Goal: Task Accomplishment & Management: Use online tool/utility

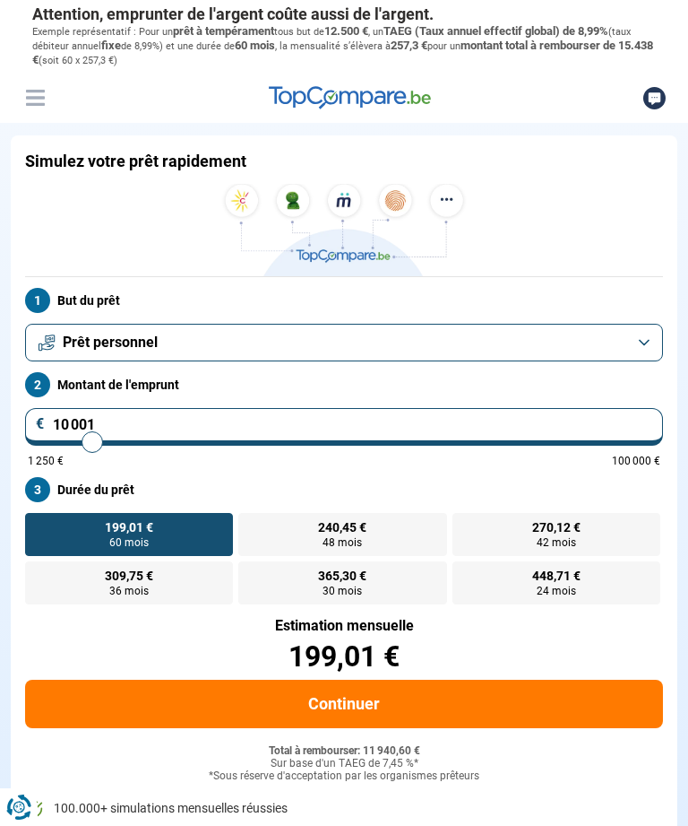
type input "10000"
radio input "true"
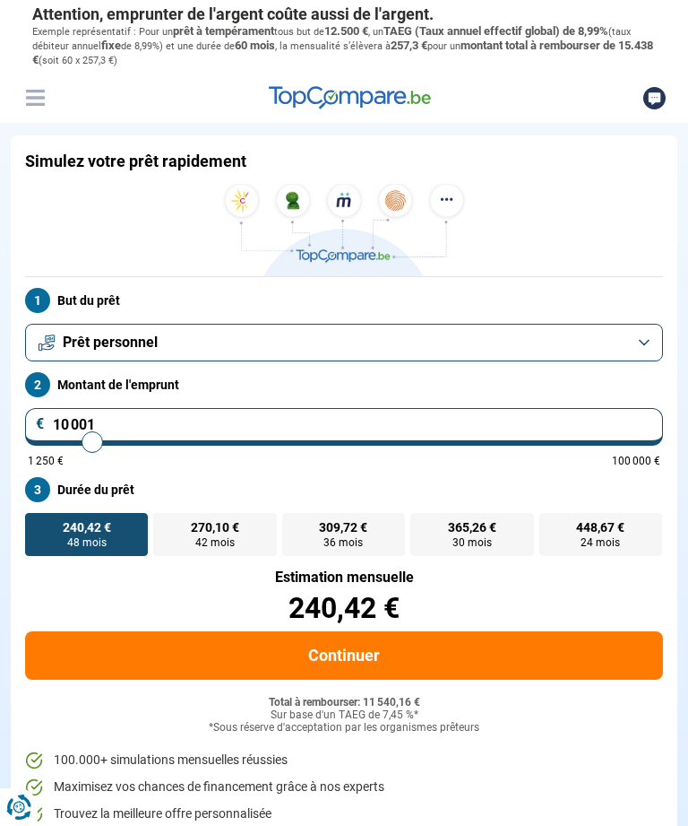
type input "11 000"
type input "11000"
type input "11 500"
type input "11500"
type input "12 000"
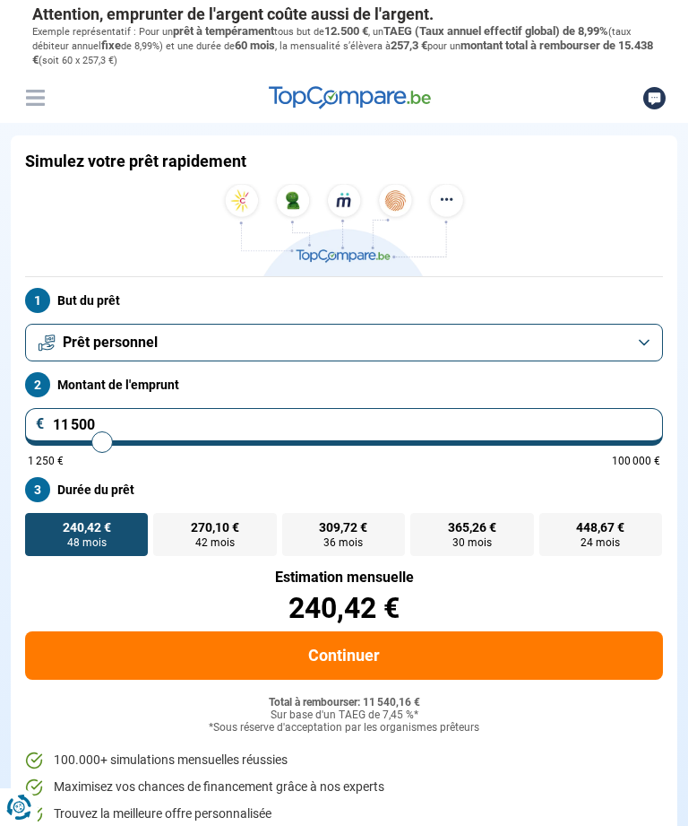
type input "12000"
type input "12 500"
type input "12500"
type input "13 250"
type input "13250"
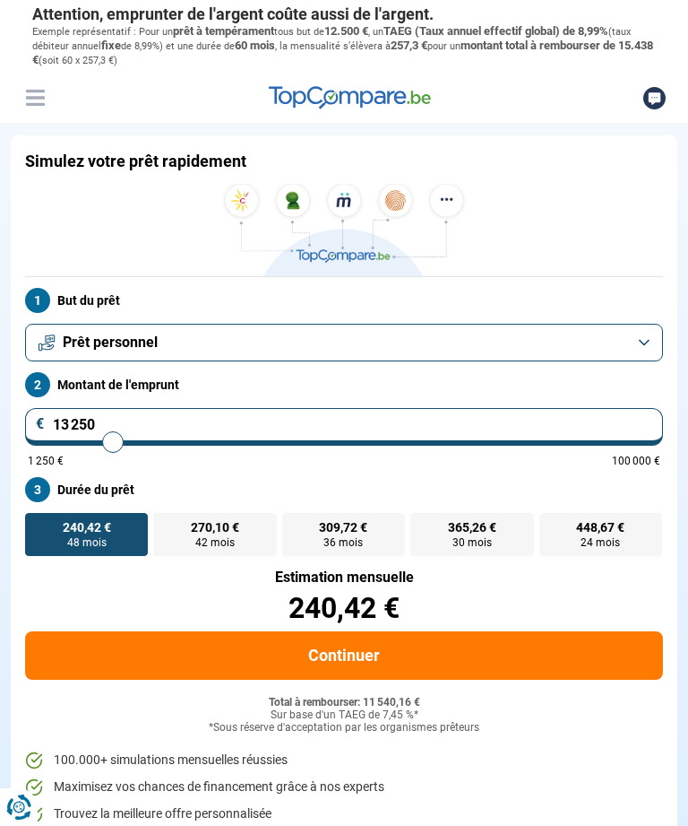
type input "14 000"
type input "14000"
type input "14 750"
type input "14750"
type input "15 250"
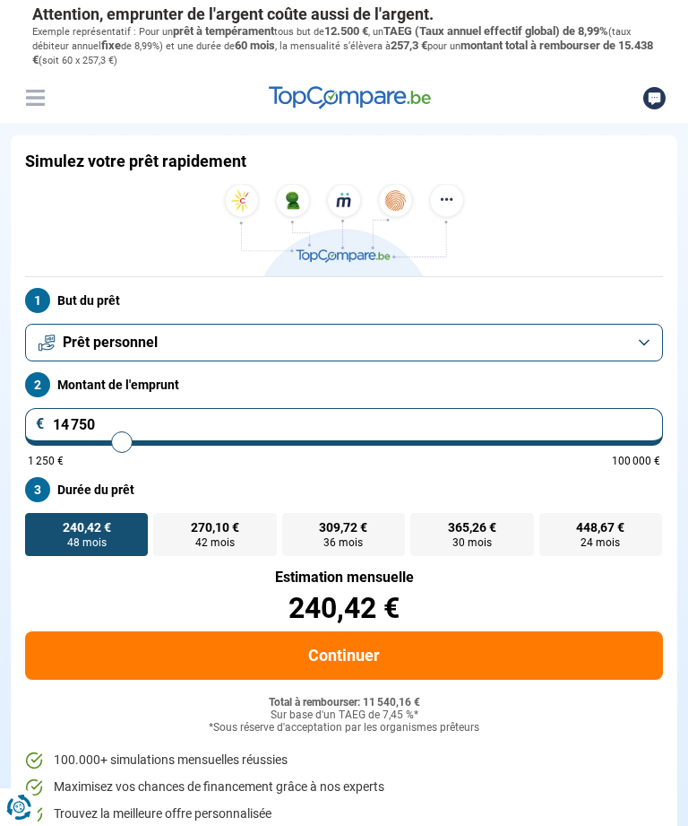
type input "15250"
type input "16 250"
type input "16250"
type input "17 000"
type input "17000"
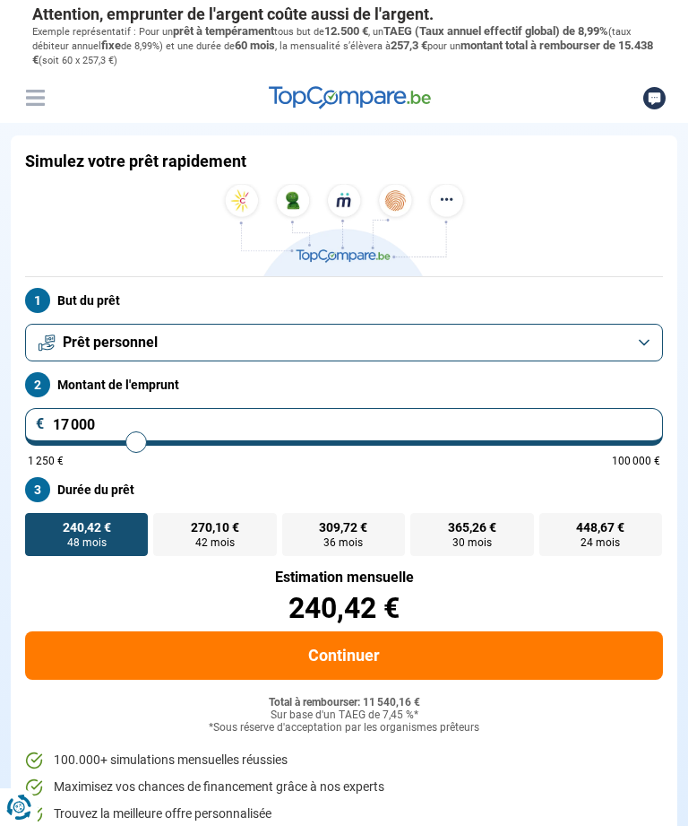
type input "17 750"
type input "17750"
type input "18 500"
type input "18500"
type input "19 000"
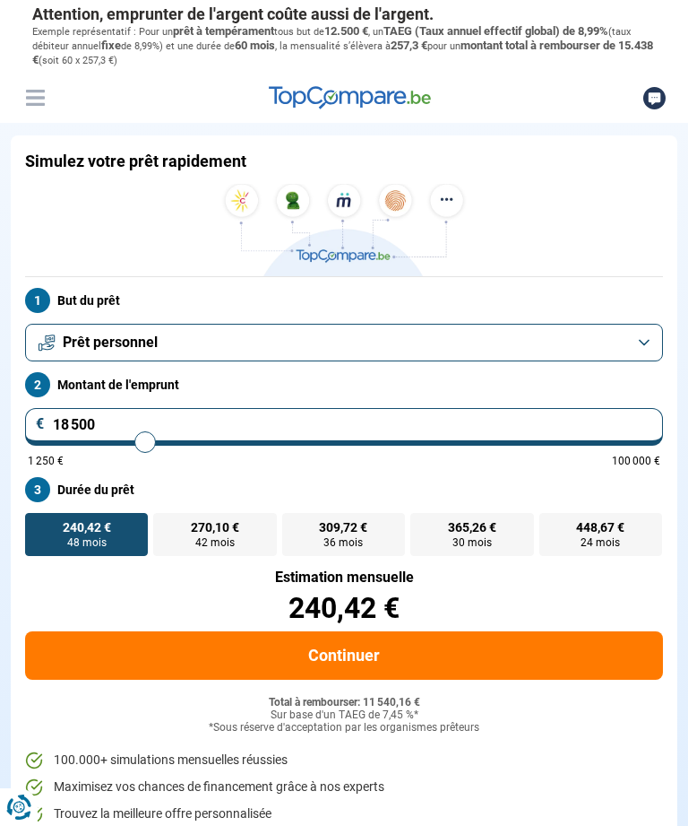
type input "19000"
type input "19 750"
type input "19750"
type input "20 500"
type input "20500"
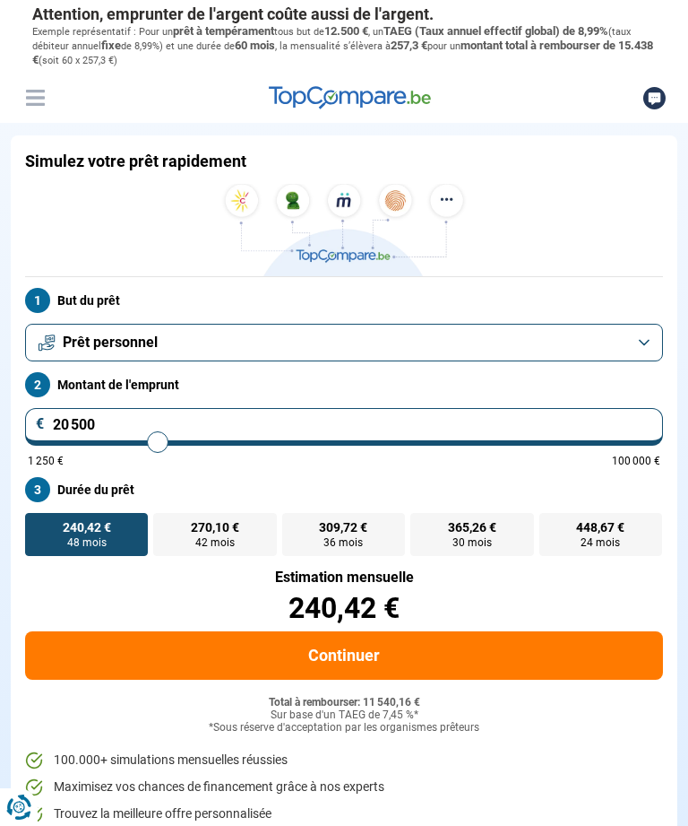
type input "22 250"
type input "22250"
type input "23 250"
type input "23250"
type input "24 000"
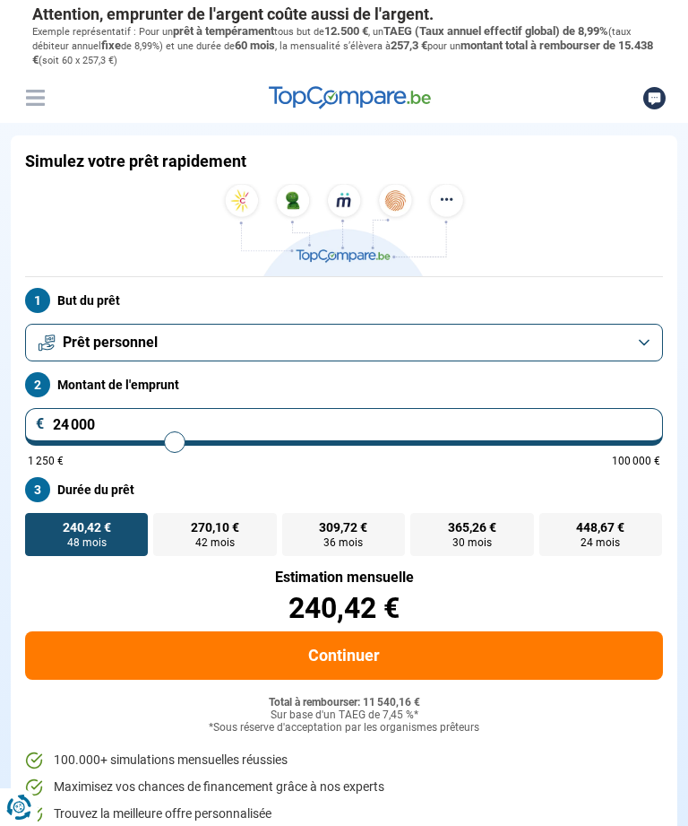
type input "24000"
type input "25 000"
type input "25000"
type input "26 250"
type input "26250"
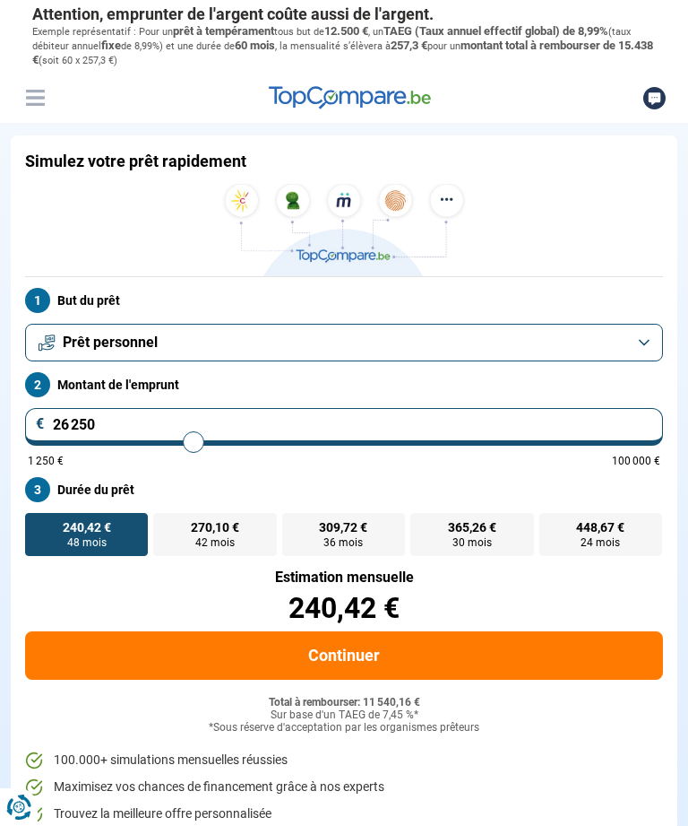
type input "27 250"
type input "27250"
type input "28 000"
type input "28000"
type input "29 000"
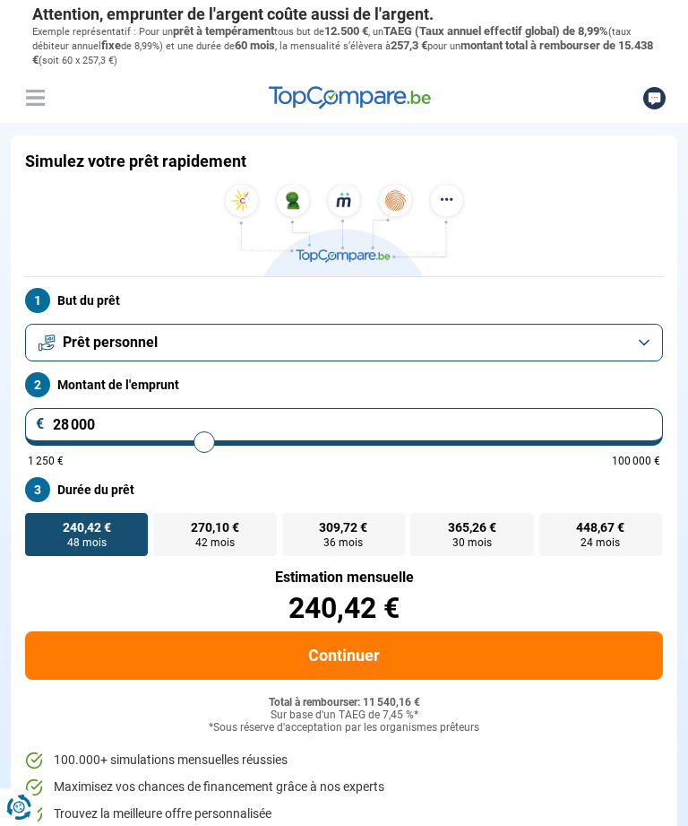
type input "29000"
type input "30 250"
type input "30250"
type input "31 250"
type input "31250"
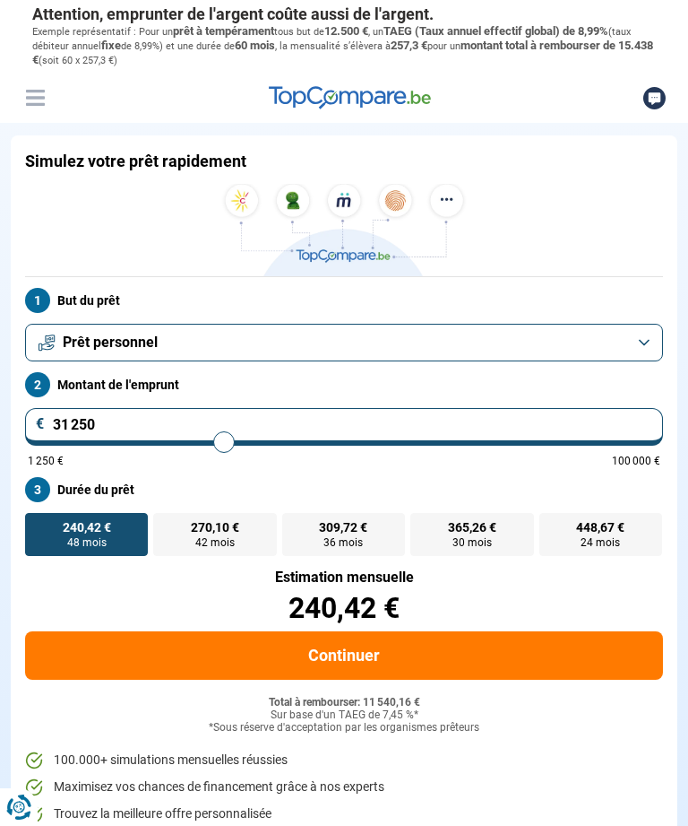
type input "32 250"
type input "32250"
type input "33 500"
type input "33500"
type input "34 500"
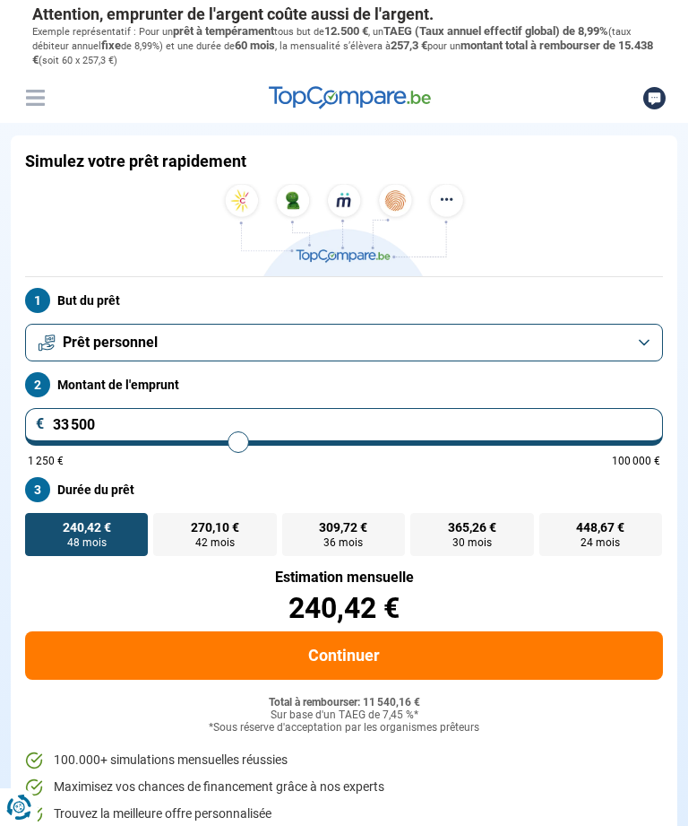
type input "34500"
type input "35 500"
type input "35500"
type input "36 500"
type input "36500"
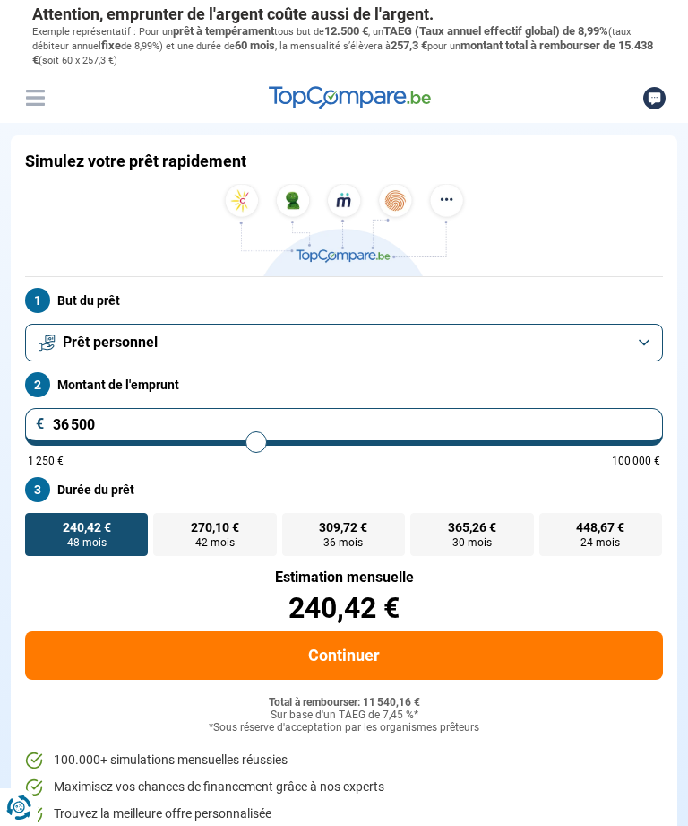
type input "38 000"
type input "38000"
type input "38 750"
type input "38750"
type input "40 000"
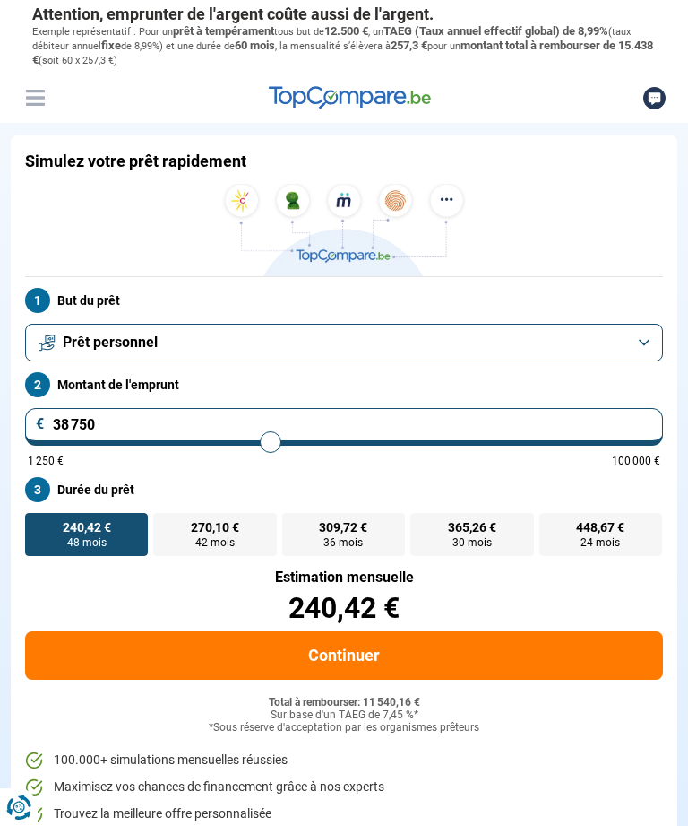
type input "40000"
type input "41 250"
type input "41250"
type input "42 500"
type input "42500"
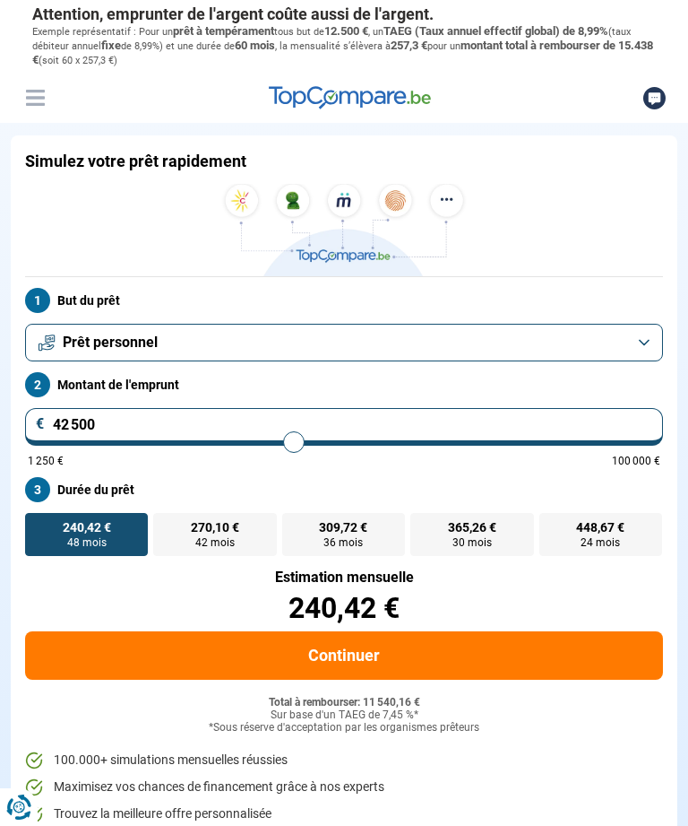
type input "43 750"
type input "43750"
type input "45 250"
type input "45250"
type input "46 500"
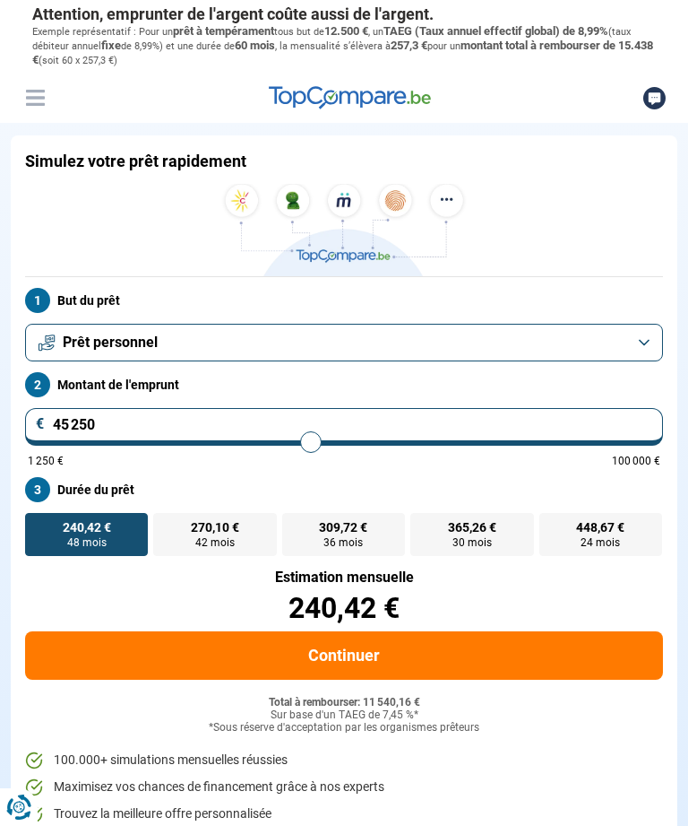
type input "46500"
type input "47 750"
type input "47750"
type input "49 000"
type input "49000"
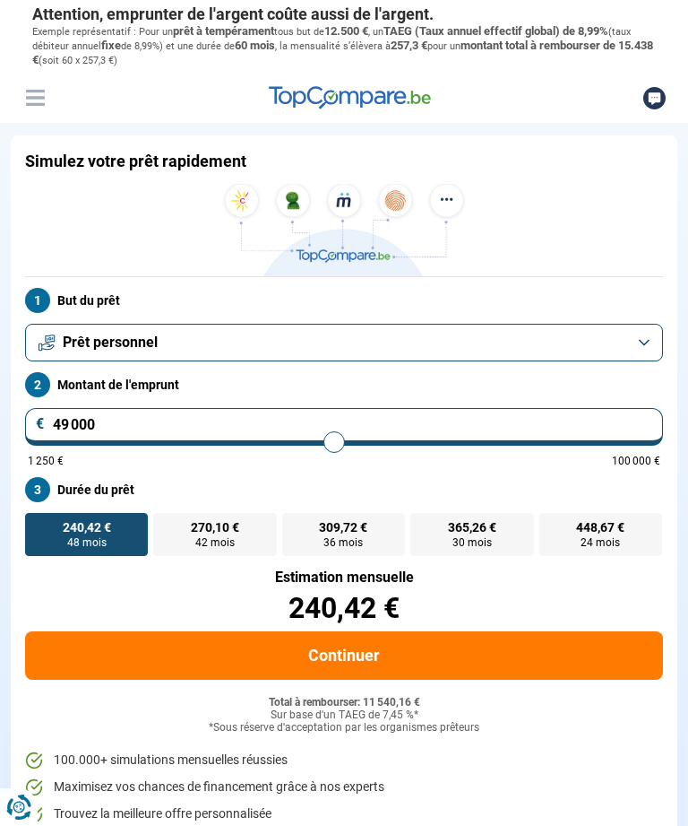
type input "50 250"
type input "50250"
type input "51 500"
type input "51500"
type input "52 750"
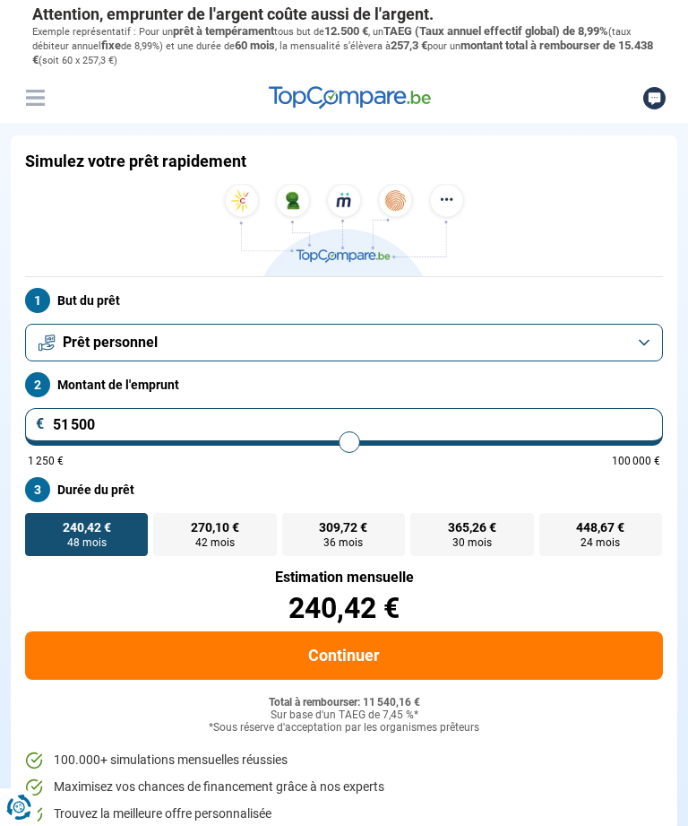
type input "52750"
type input "54 000"
type input "54000"
type input "55 000"
type input "55000"
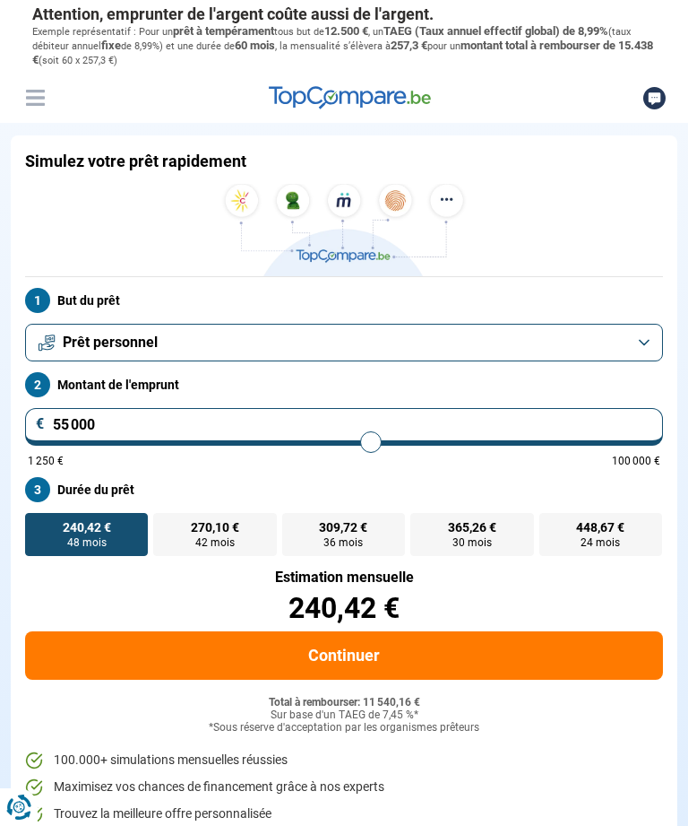
type input "56 500"
type input "56500"
type input "57 500"
type input "57500"
type input "62 500"
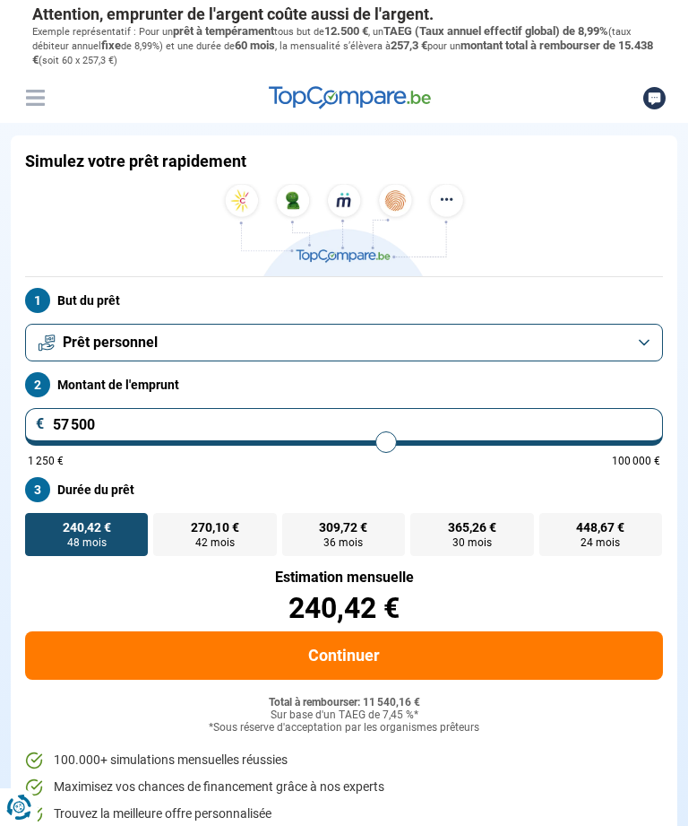
type input "62500"
type input "63 750"
type input "63750"
type input "65 000"
type input "65000"
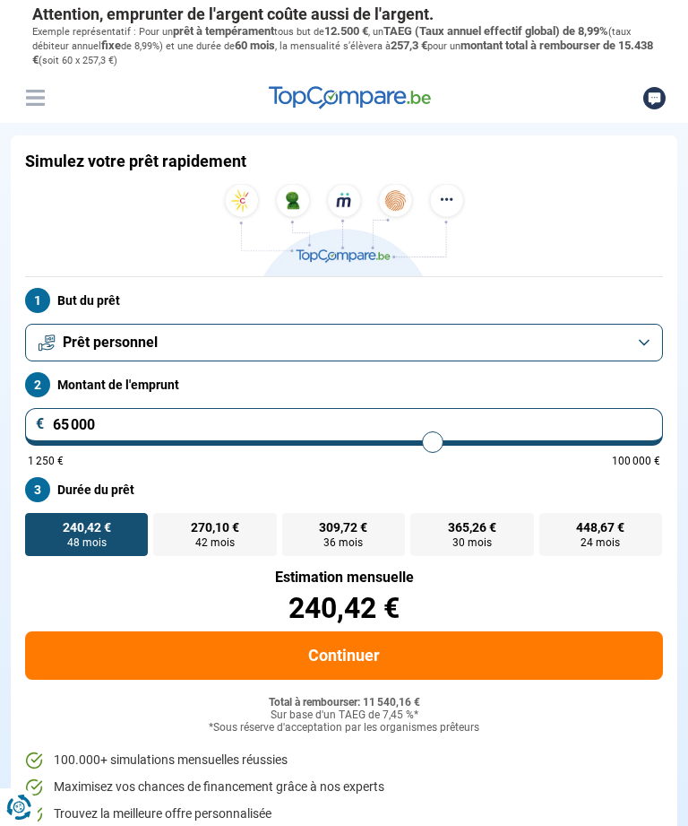
type input "66 000"
type input "66000"
type input "67 250"
type input "67250"
type input "68 250"
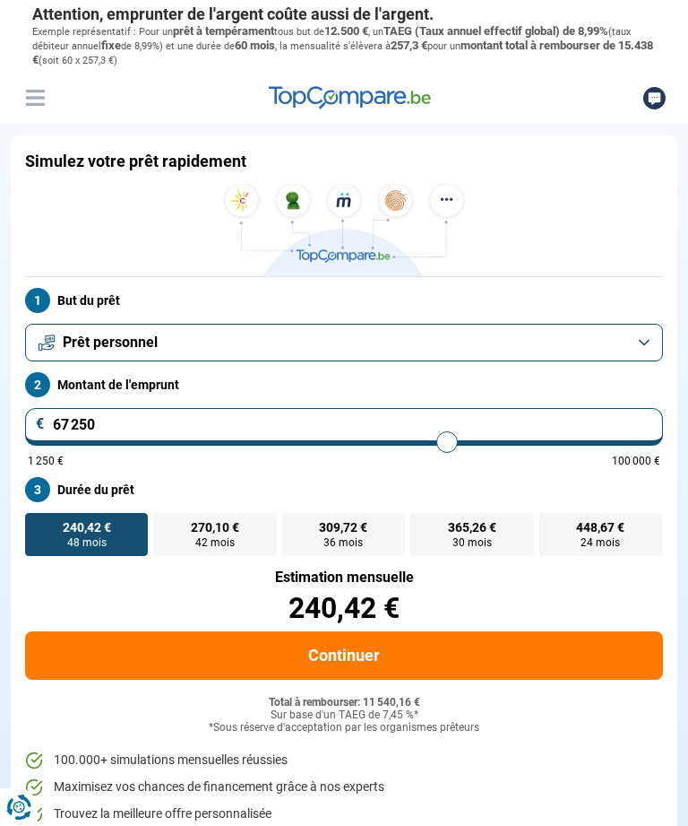
type input "68250"
type input "71 250"
type input "71250"
type input "72 000"
type input "72000"
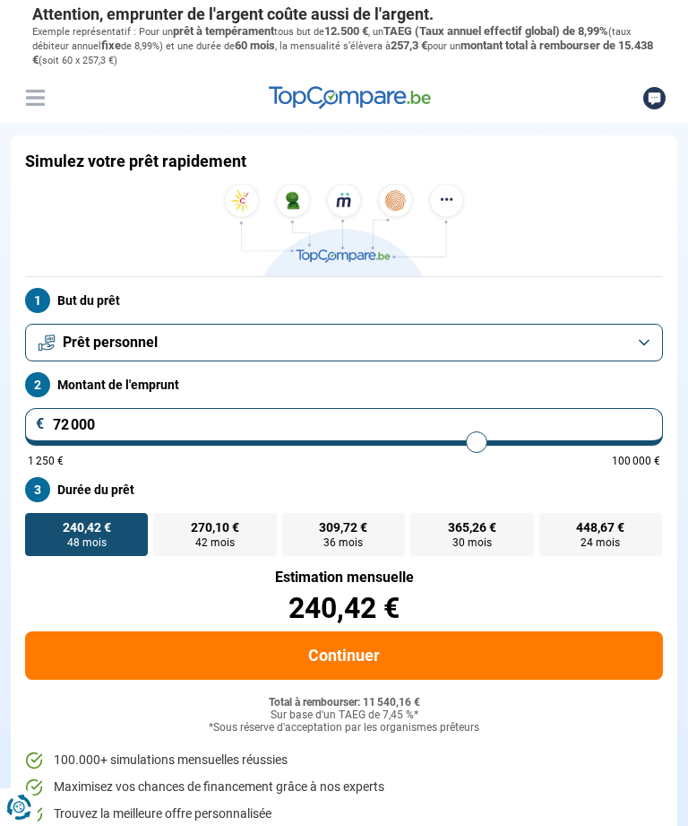
type input "72 750"
type input "72750"
type input "73 500"
type input "73500"
type input "74 250"
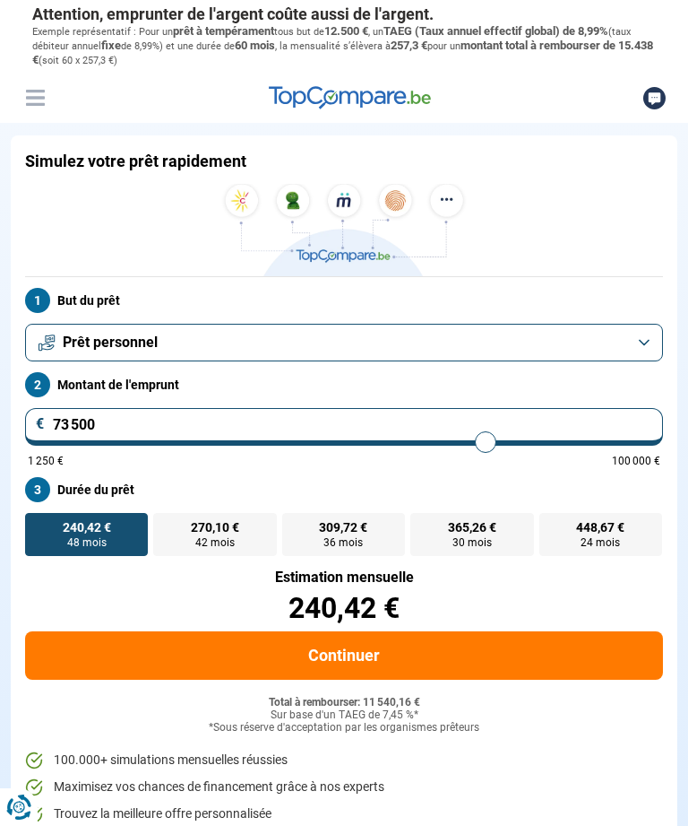
type input "74250"
type input "75 000"
type input "75000"
type input "75 500"
type input "75500"
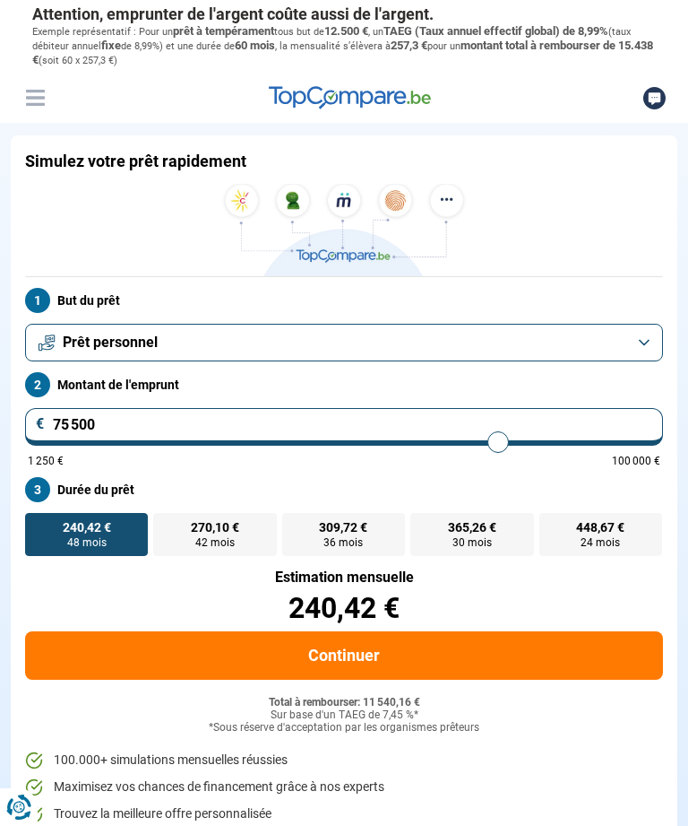
type input "76 000"
type input "76000"
type input "76 500"
type input "76500"
type input "77 000"
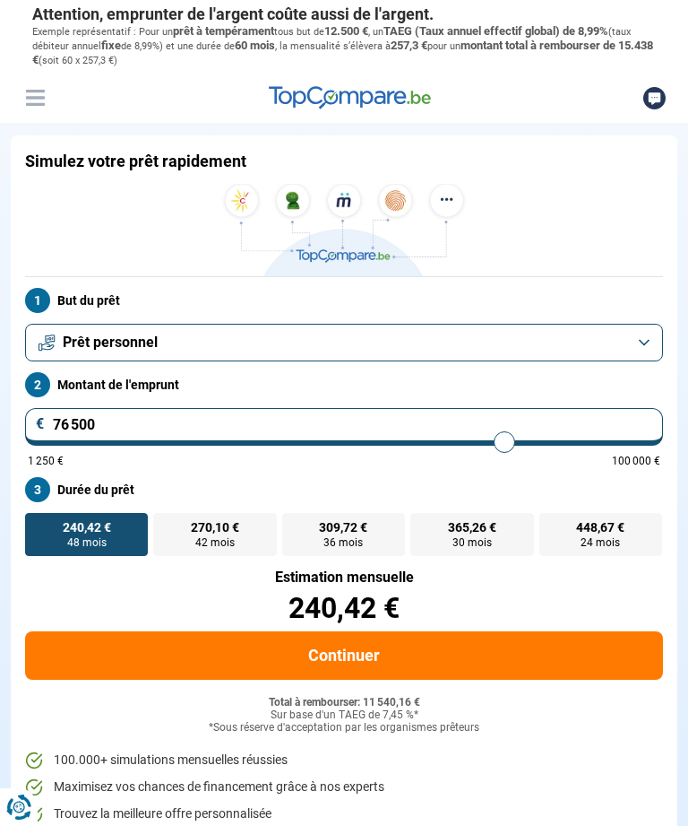
type input "77000"
type input "77 500"
type input "77500"
type input "78 000"
type input "78000"
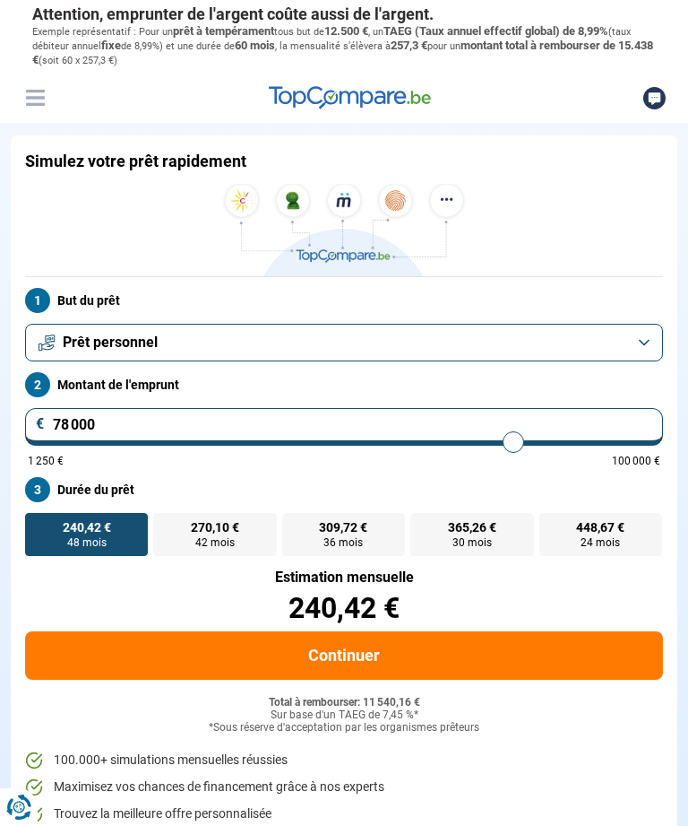
type input "78 500"
type input "78500"
type input "78 750"
type input "78750"
type input "79 250"
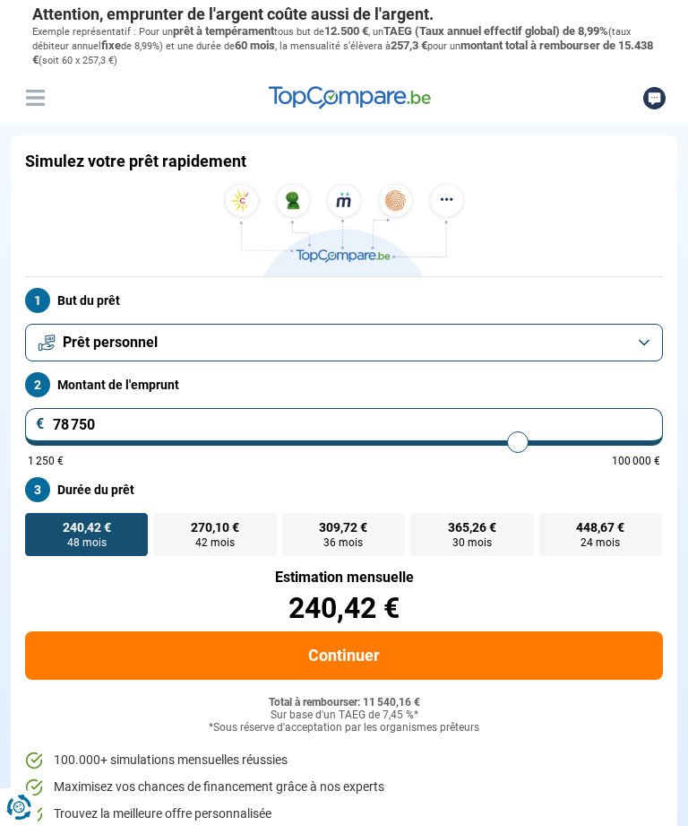
type input "79250"
type input "79 500"
type input "79500"
type input "79 750"
type input "79750"
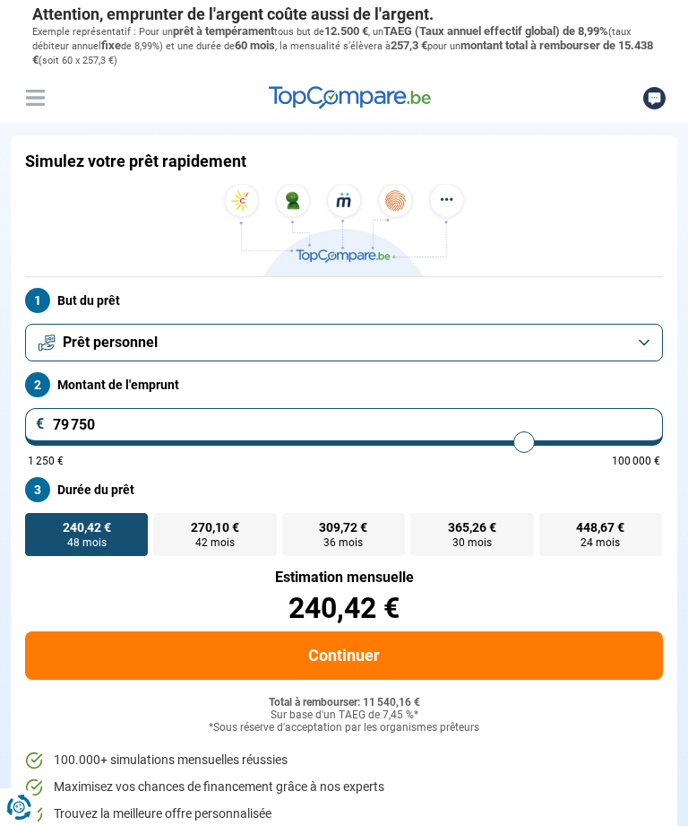
type input "80 000"
type input "80000"
type input "80 250"
type input "80250"
type input "80 500"
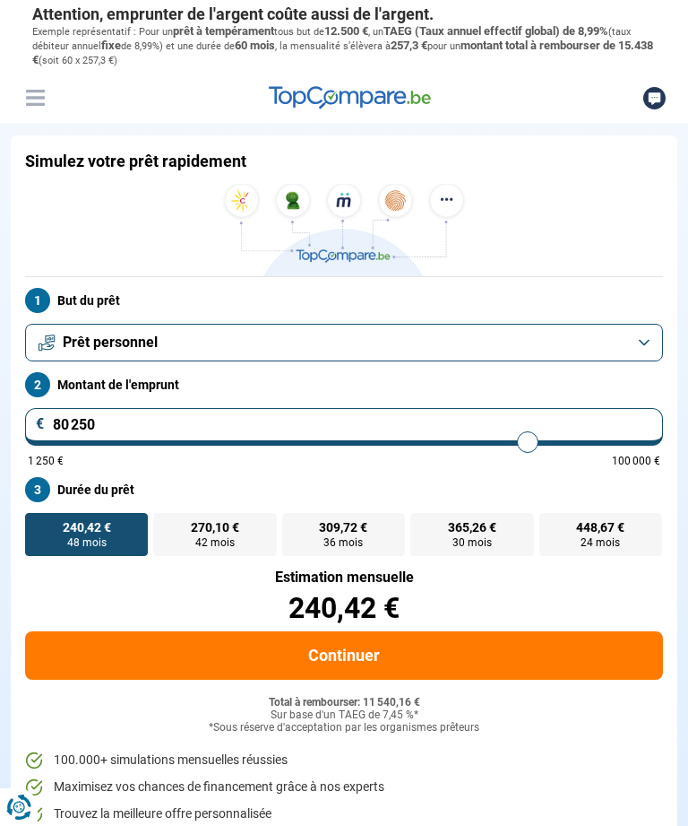
type input "80500"
type input "80 750"
type input "80750"
type input "81 000"
type input "81000"
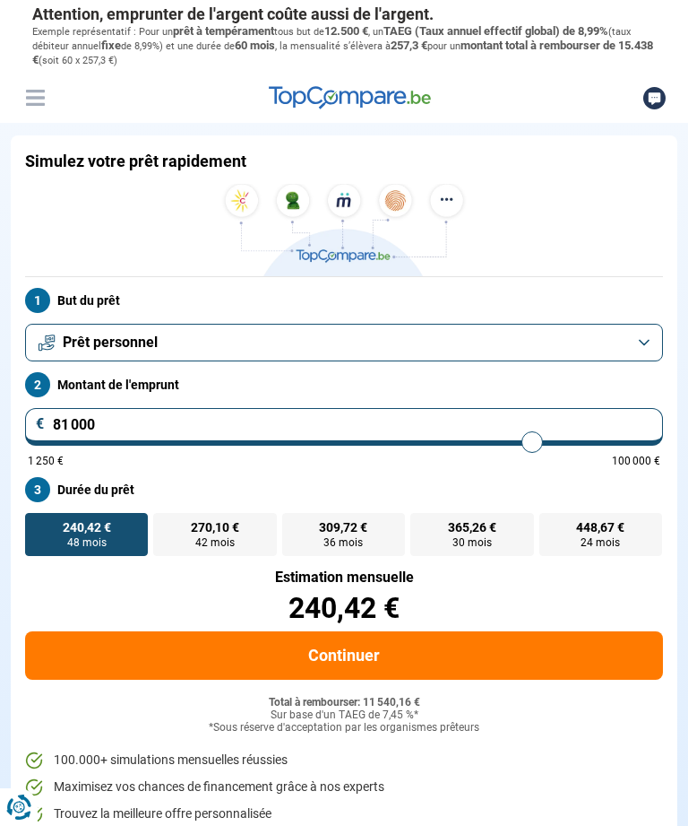
type input "81 500"
type input "81500"
type input "81 750"
type input "81750"
type input "82 000"
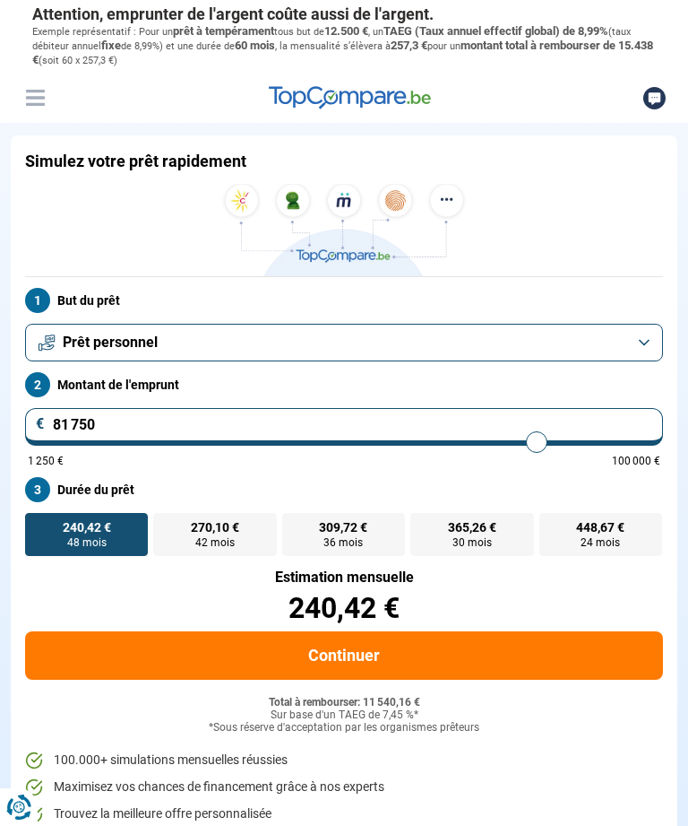
type input "82000"
type input "82 500"
type input "82500"
type input "82 750"
type input "82750"
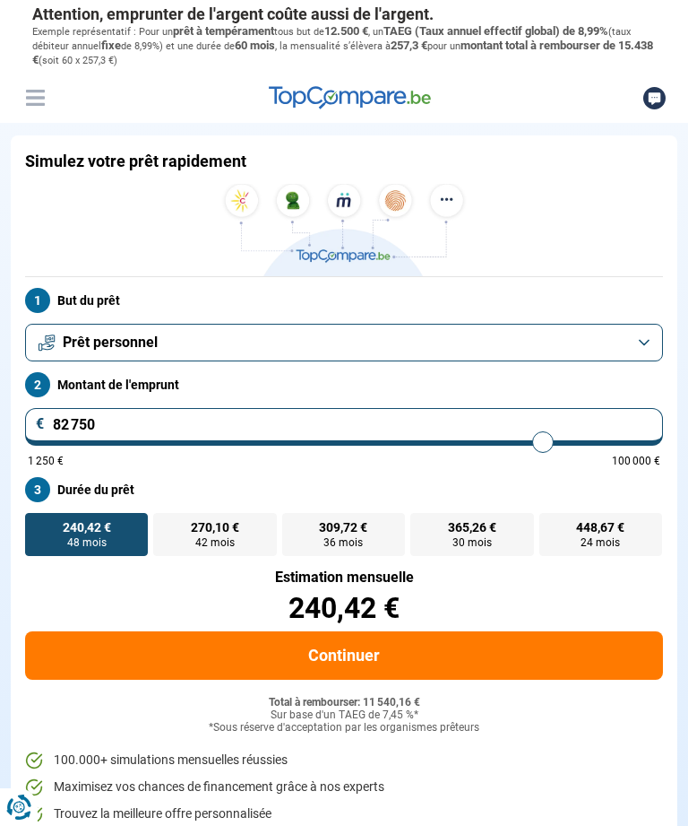
type input "83 000"
type input "83000"
type input "83 250"
type input "83250"
type input "83 500"
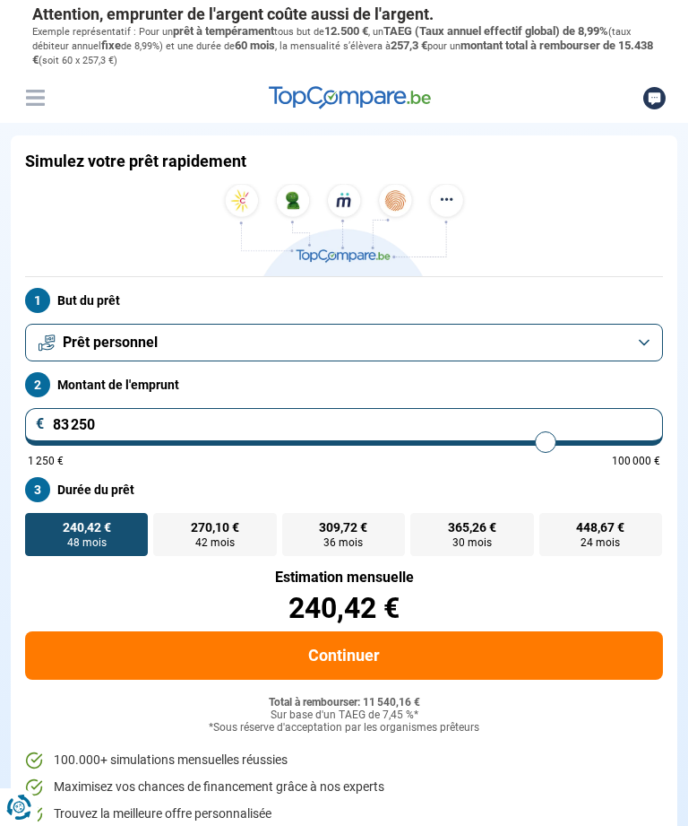
type input "83500"
type input "83 750"
type input "83750"
type input "84 000"
type input "84000"
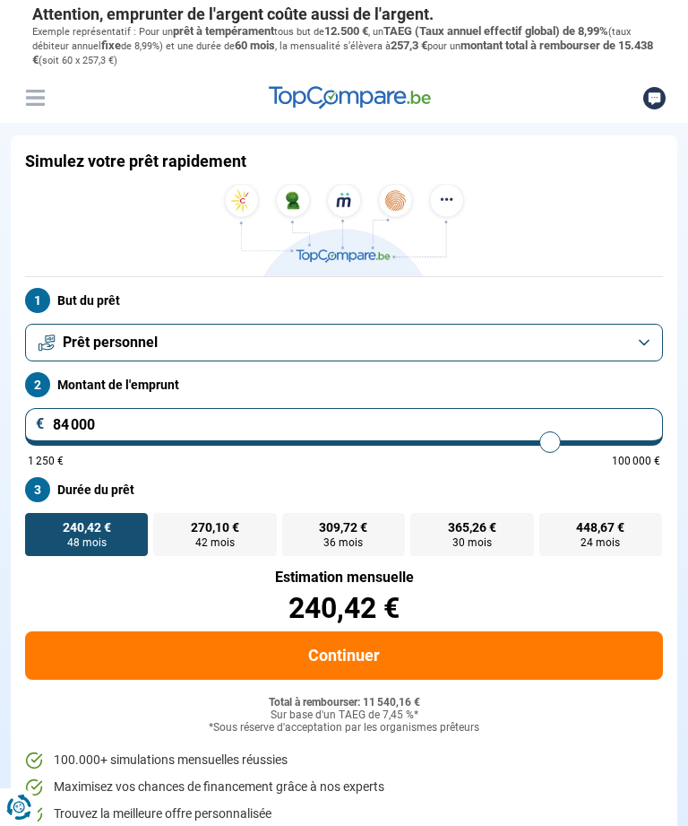
type input "84 250"
type input "84250"
type input "84 500"
type input "84500"
type input "84 750"
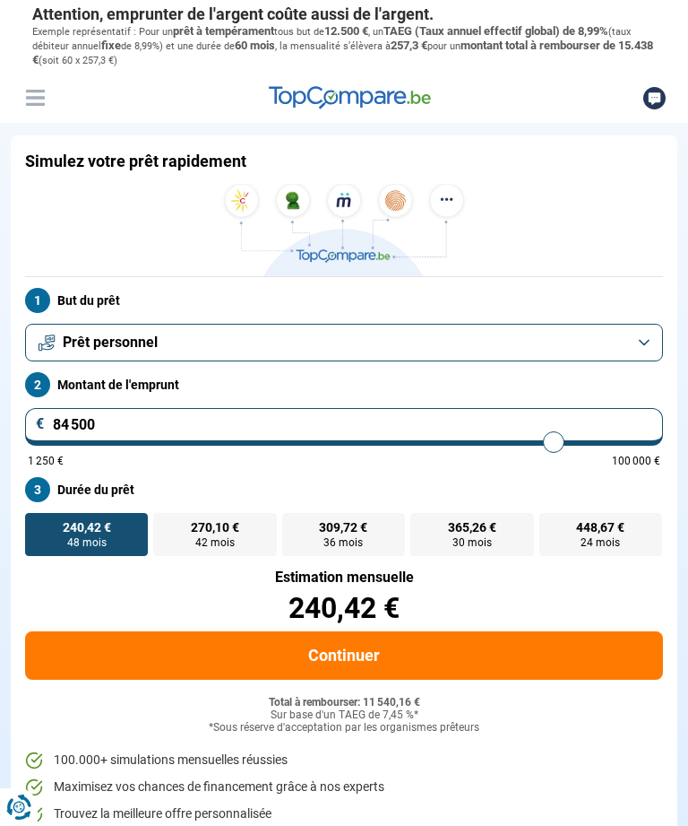
type input "84750"
type input "85 000"
type input "85000"
type input "85 250"
type input "85250"
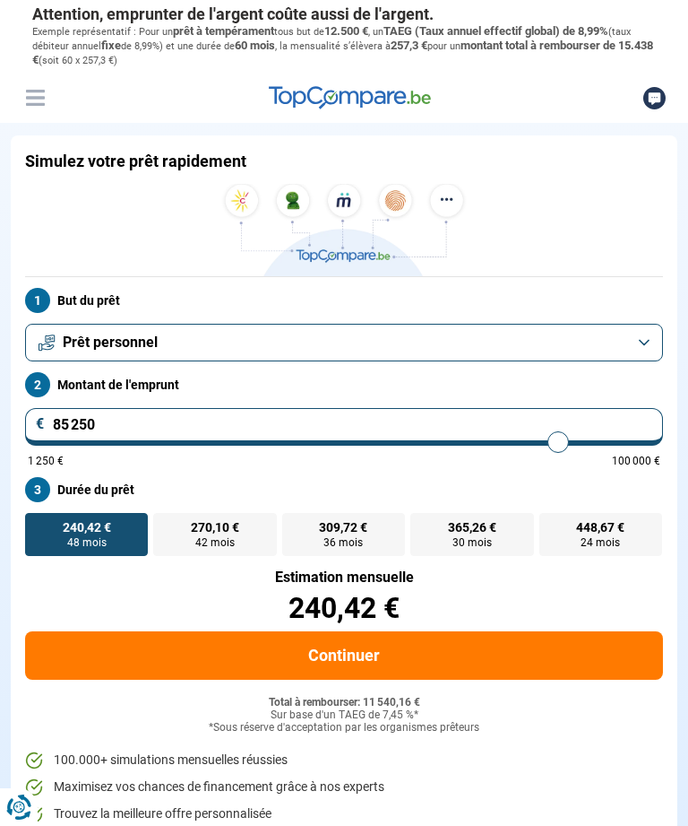
type input "85 500"
type input "85500"
type input "85 750"
type input "85750"
type input "86 000"
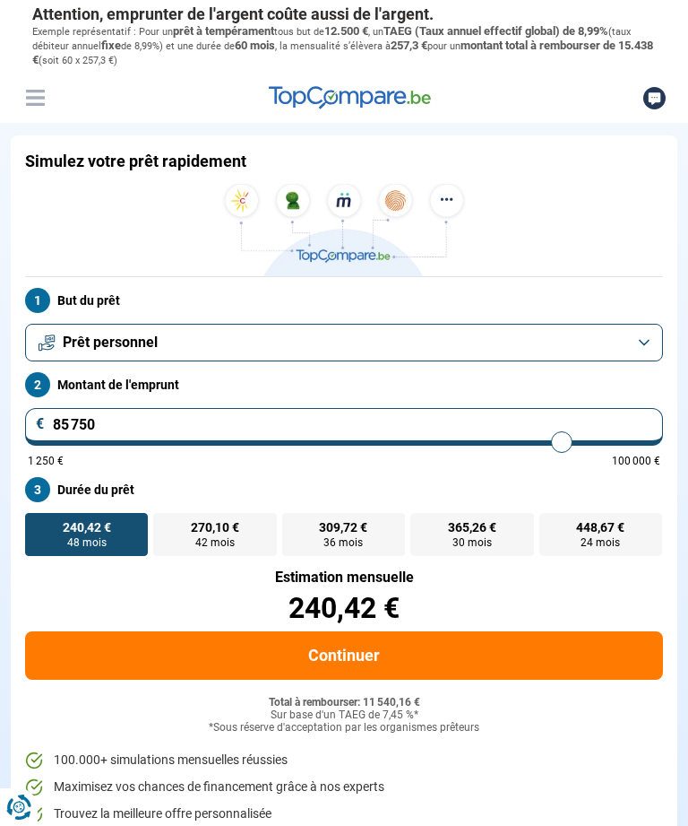
type input "86000"
type input "86 250"
type input "86250"
type input "86 500"
type input "86500"
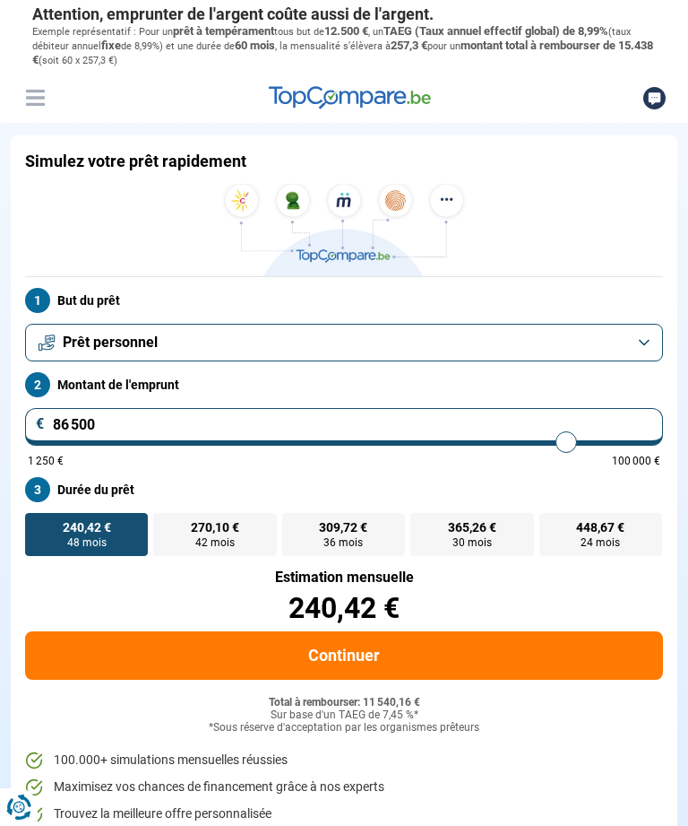
type input "86 750"
type input "86750"
type input "87 000"
type input "87000"
type input "87 250"
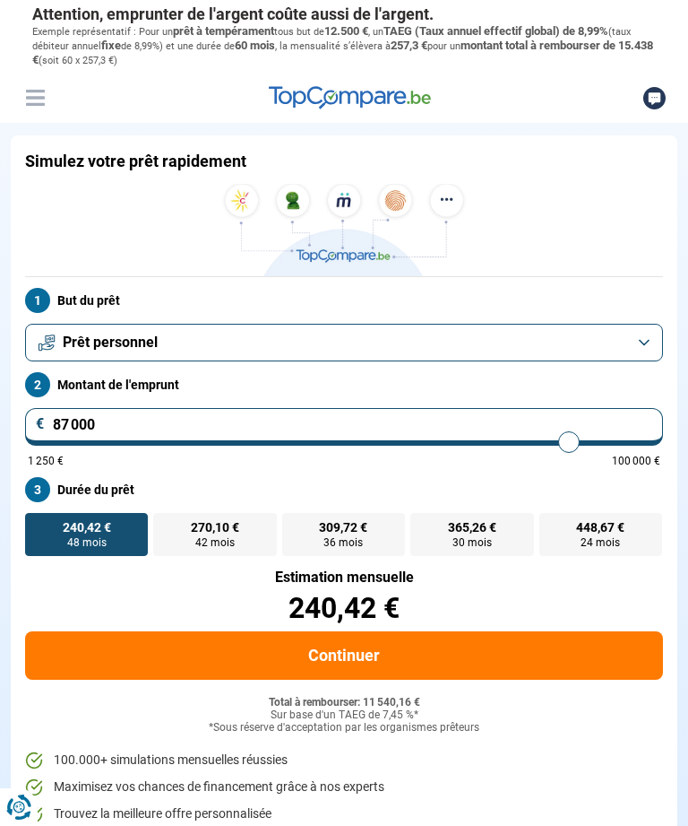
type input "87250"
type input "87 500"
type input "87500"
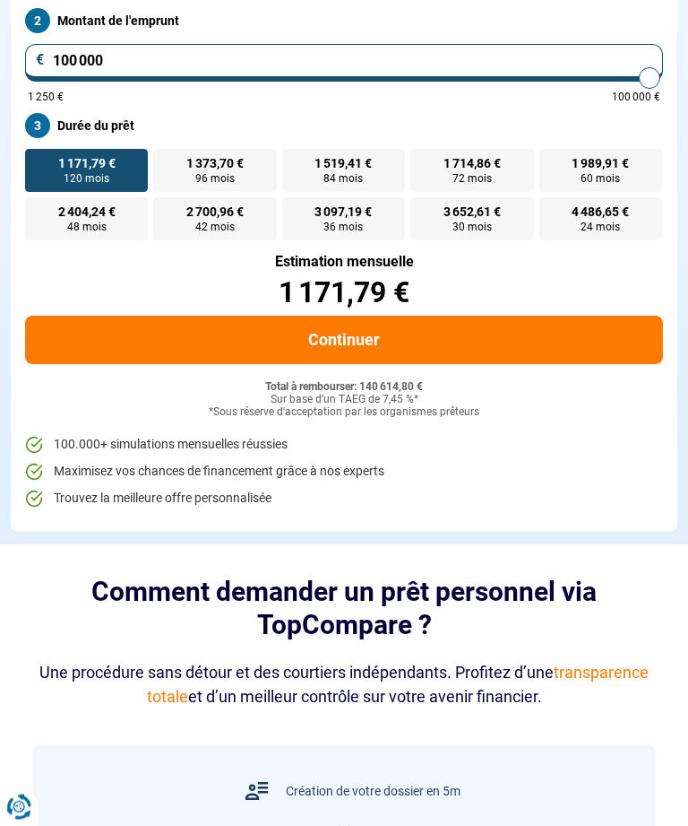
scroll to position [382, 0]
